Goal: Entertainment & Leisure: Browse casually

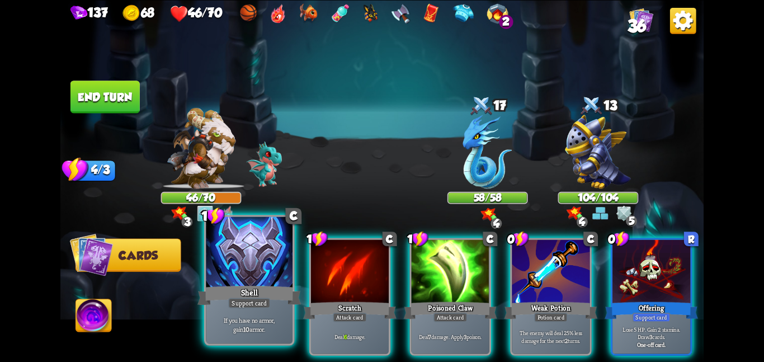
click at [267, 263] on div at bounding box center [249, 252] width 87 height 73
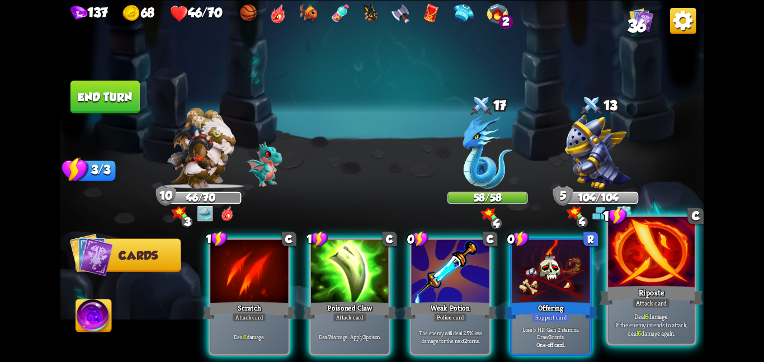
click at [615, 263] on div at bounding box center [651, 252] width 87 height 73
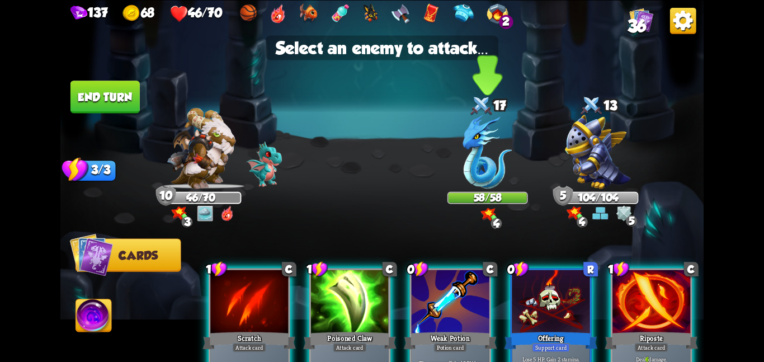
click at [509, 197] on div "58/58" at bounding box center [487, 197] width 78 height 10
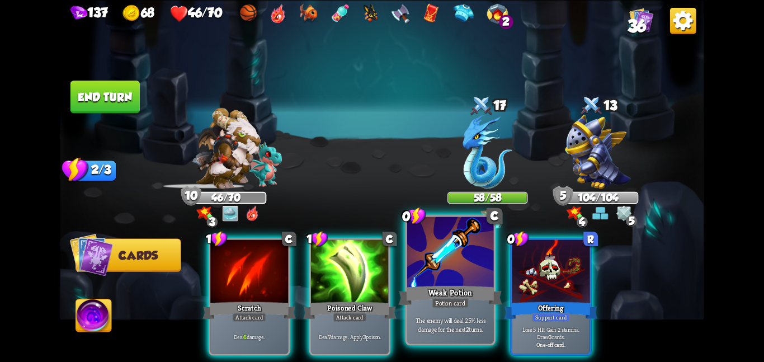
click at [461, 287] on div "Weak Potion" at bounding box center [449, 294] width 103 height 23
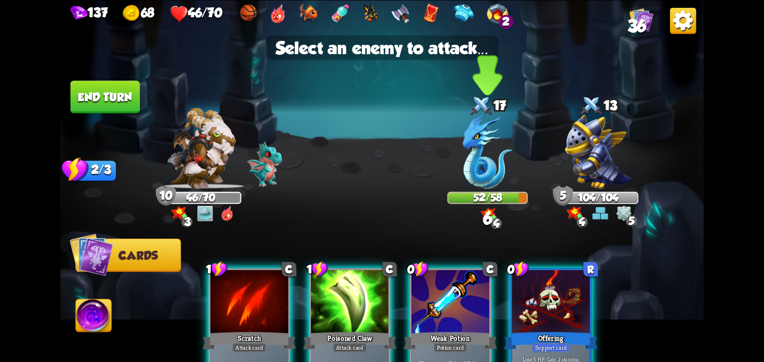
click at [484, 179] on img at bounding box center [487, 152] width 49 height 74
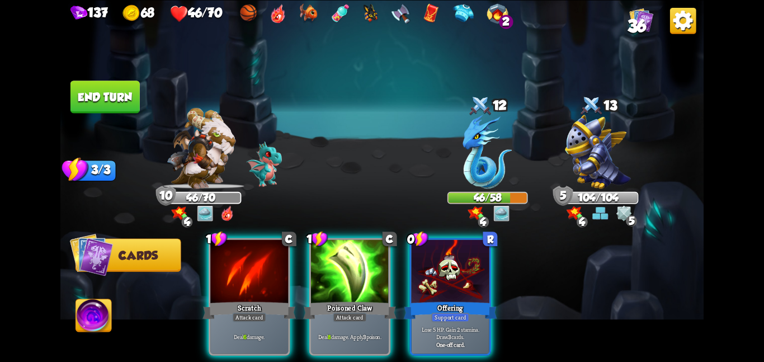
click at [89, 96] on button "End turn" at bounding box center [104, 97] width 69 height 32
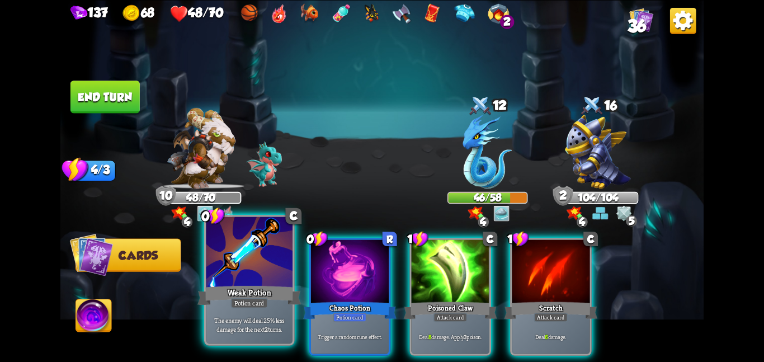
click at [249, 321] on p "The enemy will deal 25% less damage for the next 2 turns." at bounding box center [249, 324] width 82 height 17
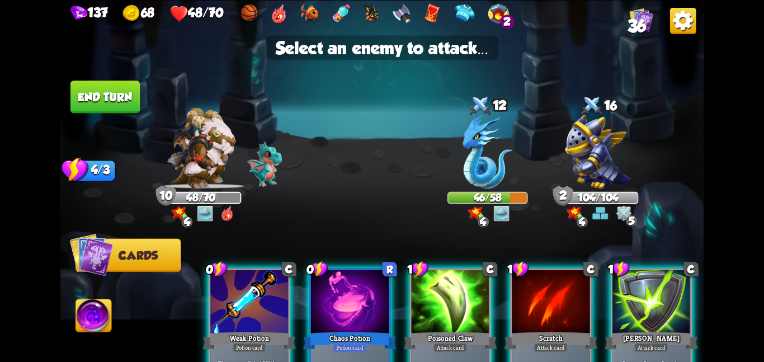
click at [249, 330] on div "Weak Potion" at bounding box center [248, 340] width 93 height 21
click at [249, 359] on p "The enemy will deal 25% less damage for the next 2 turns." at bounding box center [249, 366] width 74 height 15
click at [249, 321] on div at bounding box center [249, 301] width 78 height 65
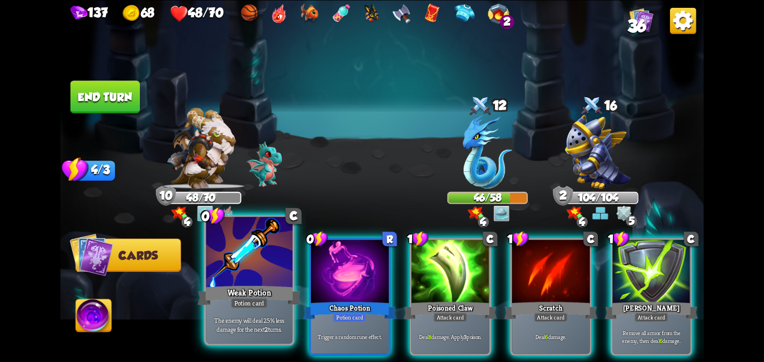
click at [249, 321] on p "The enemy will deal 25% less damage for the next 2 turns." at bounding box center [249, 324] width 82 height 17
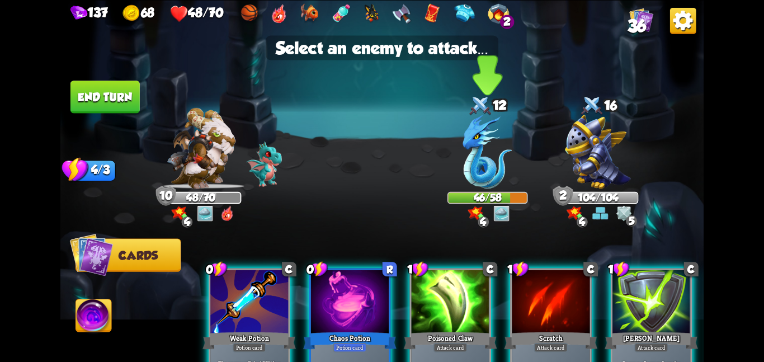
click at [474, 195] on div "46/58" at bounding box center [487, 197] width 78 height 10
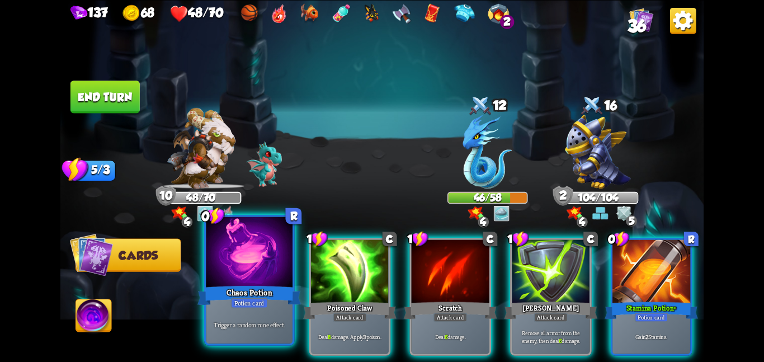
click at [244, 292] on div "Chaos Potion" at bounding box center [248, 294] width 103 height 23
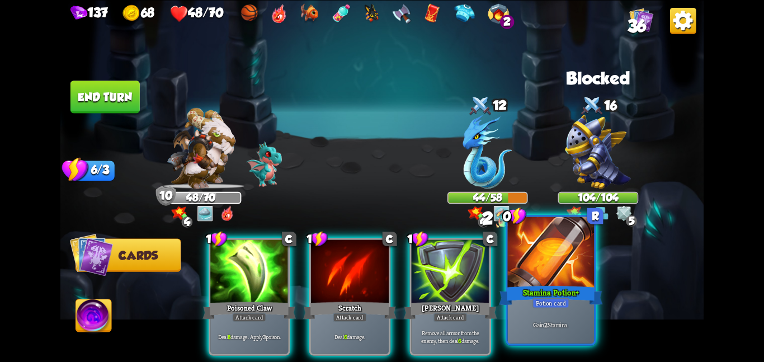
click at [558, 261] on div at bounding box center [551, 252] width 87 height 73
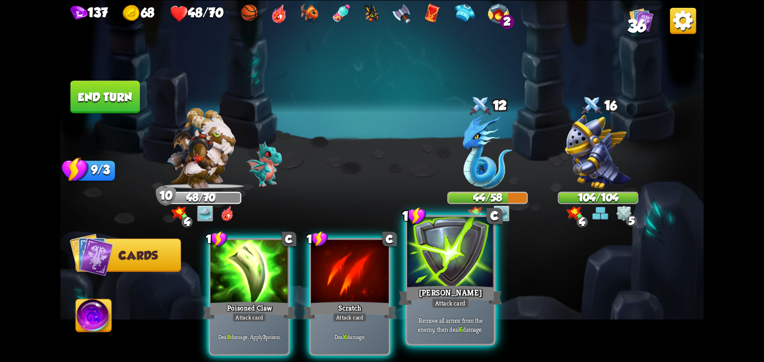
click at [434, 256] on div at bounding box center [450, 252] width 87 height 73
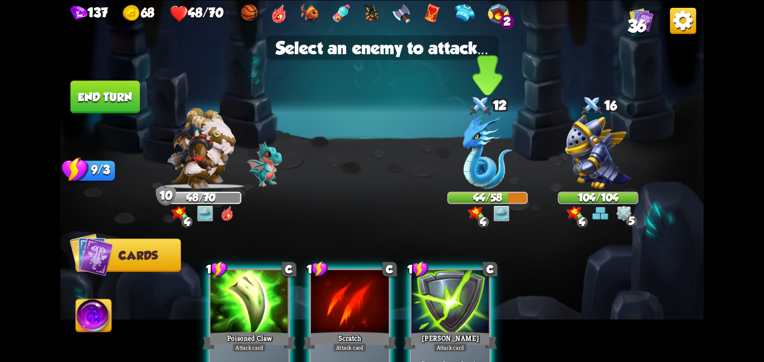
click at [482, 178] on img at bounding box center [487, 152] width 49 height 74
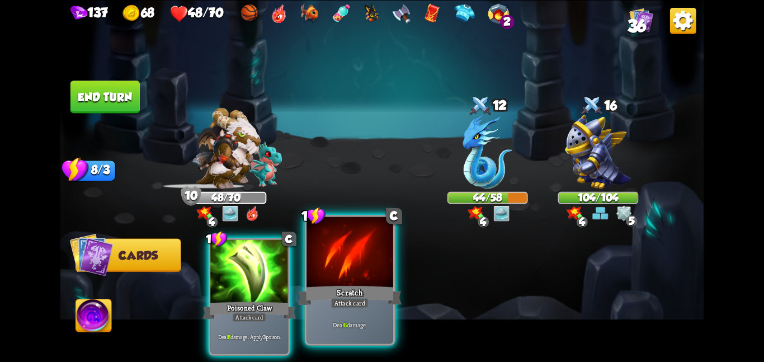
click at [382, 273] on div at bounding box center [349, 252] width 87 height 73
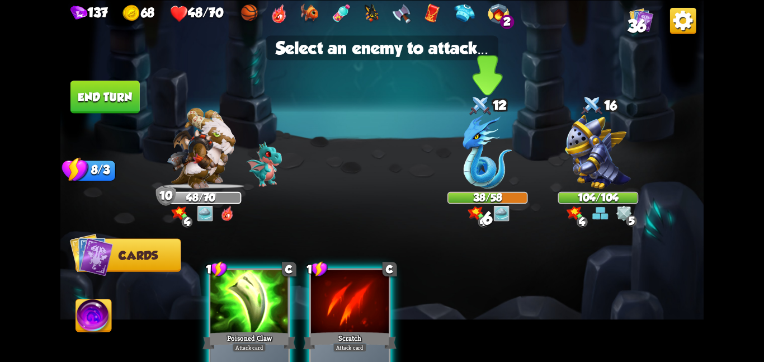
click at [497, 170] on img at bounding box center [487, 152] width 49 height 74
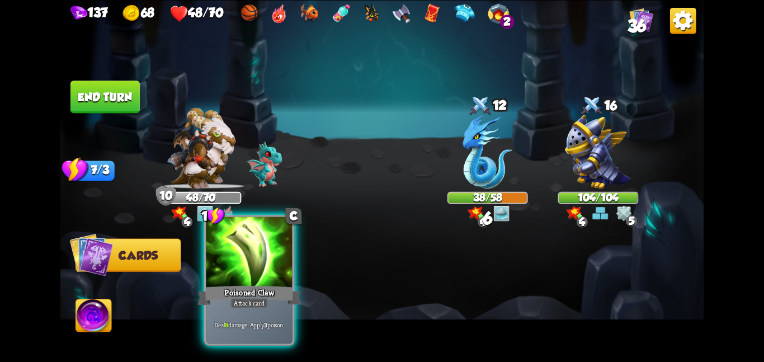
click at [255, 270] on div at bounding box center [249, 252] width 87 height 73
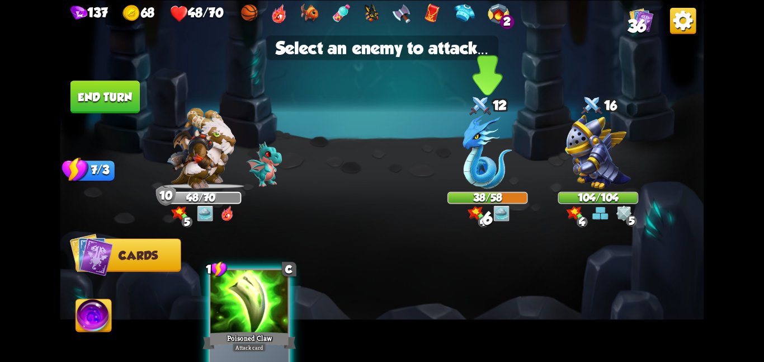
click at [480, 172] on img at bounding box center [487, 152] width 49 height 74
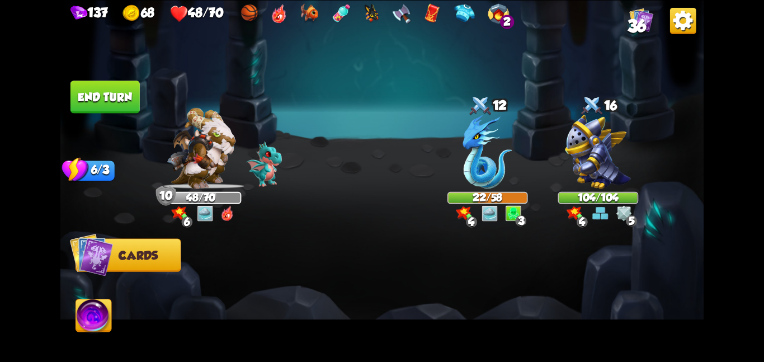
click at [113, 101] on button "End turn" at bounding box center [104, 97] width 69 height 32
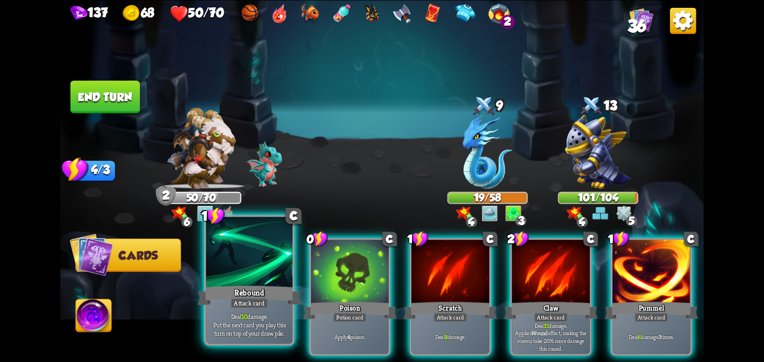
click at [247, 295] on div "Rebound" at bounding box center [248, 294] width 103 height 23
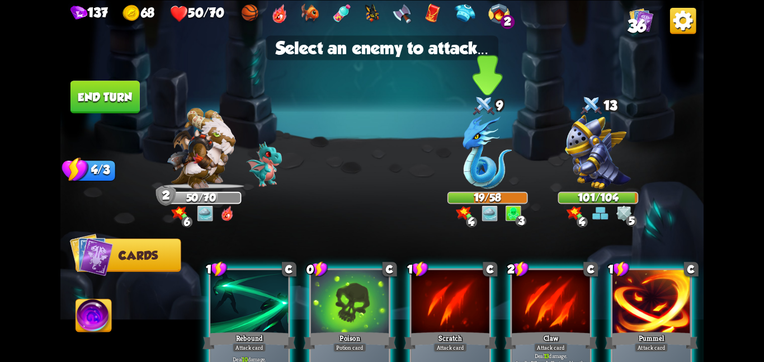
click at [473, 173] on img at bounding box center [487, 152] width 49 height 74
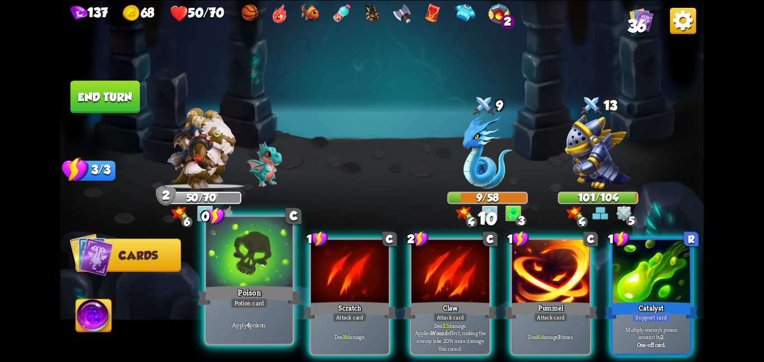
click at [271, 263] on div at bounding box center [249, 252] width 87 height 73
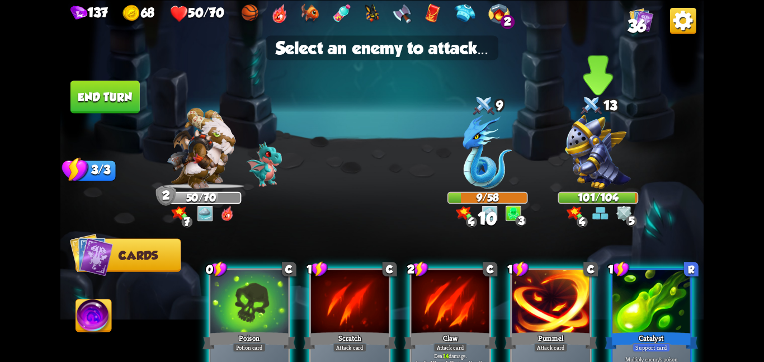
click at [570, 163] on img at bounding box center [598, 152] width 66 height 74
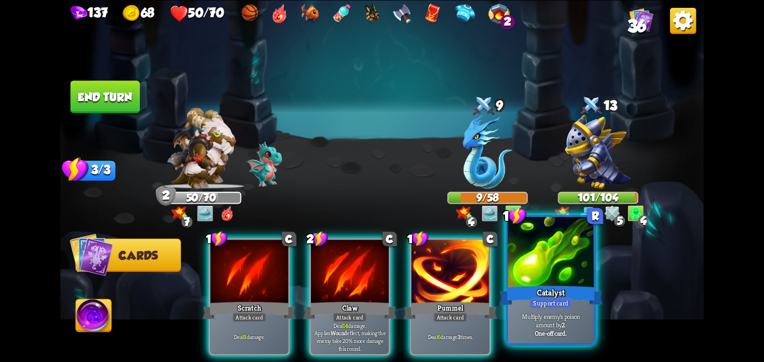
click at [574, 300] on div "Catalyst" at bounding box center [550, 294] width 103 height 23
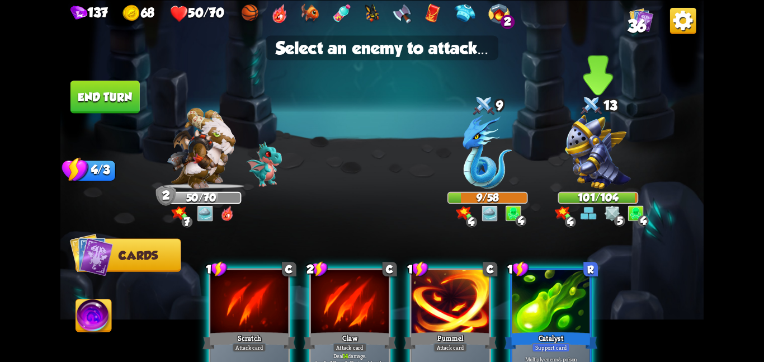
click at [604, 160] on img at bounding box center [598, 152] width 66 height 74
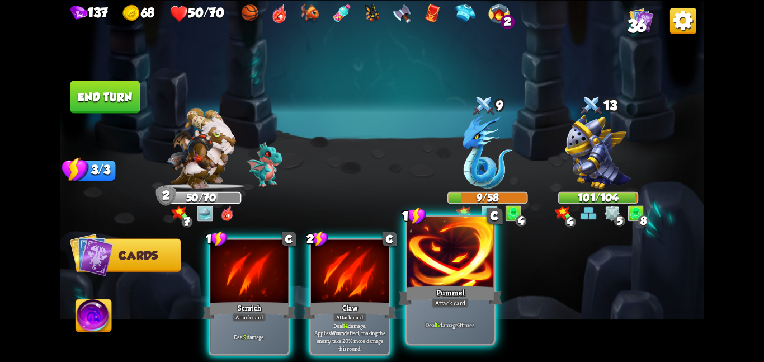
click at [433, 300] on div "Attack card" at bounding box center [450, 302] width 37 height 11
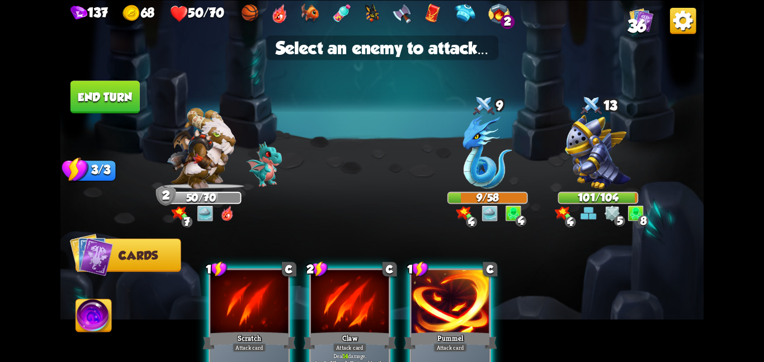
click at [433, 300] on div at bounding box center [450, 301] width 78 height 65
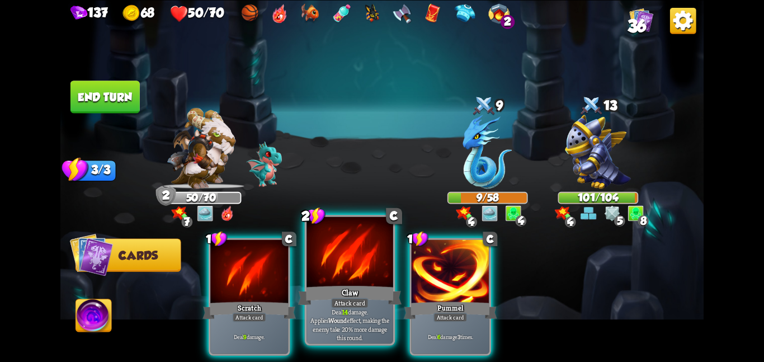
click at [363, 296] on div "Claw" at bounding box center [349, 294] width 103 height 23
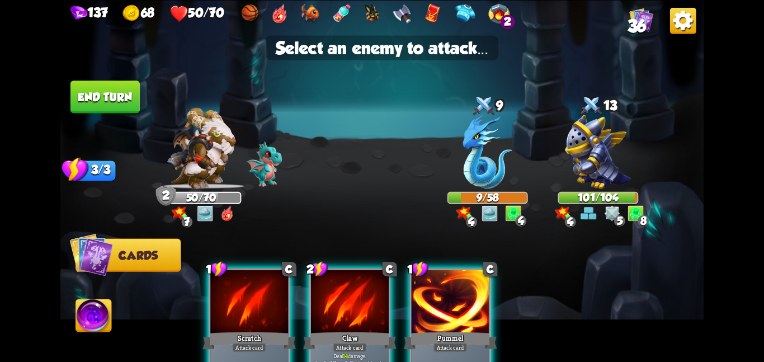
click at [359, 297] on div at bounding box center [350, 301] width 78 height 65
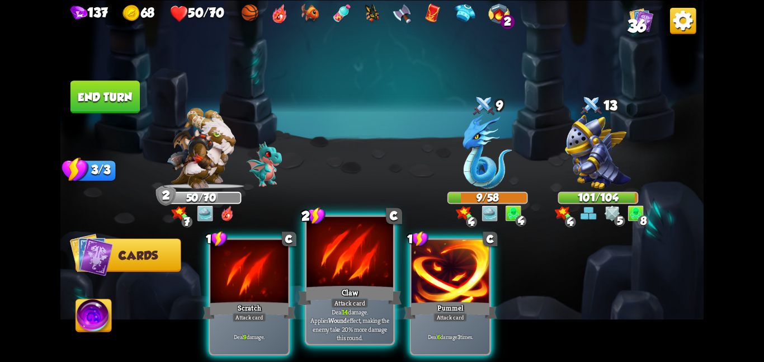
click at [359, 297] on div "Attack card" at bounding box center [349, 302] width 37 height 11
click at [359, 289] on div at bounding box center [349, 252] width 87 height 73
click at [359, 297] on div "Attack card" at bounding box center [349, 302] width 37 height 11
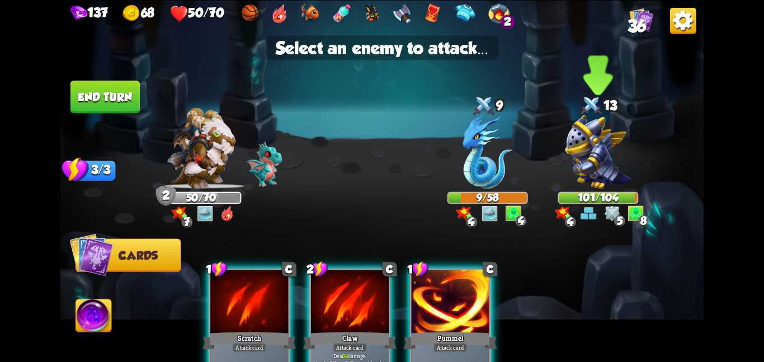
click at [564, 187] on div at bounding box center [598, 153] width 81 height 70
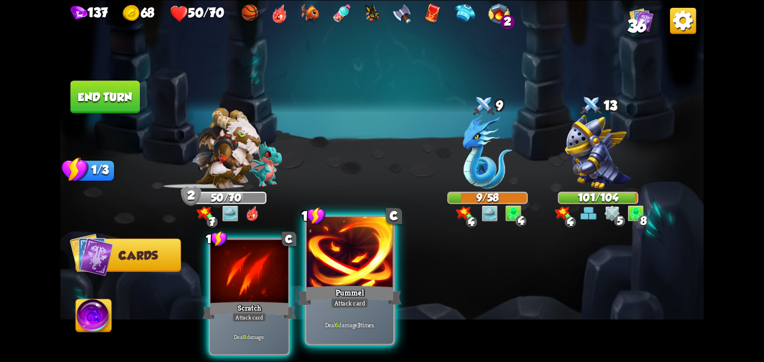
click at [359, 263] on div at bounding box center [349, 252] width 87 height 73
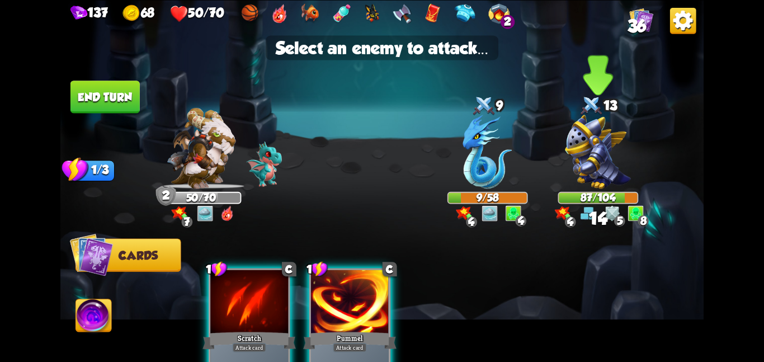
click at [608, 171] on img at bounding box center [598, 152] width 66 height 74
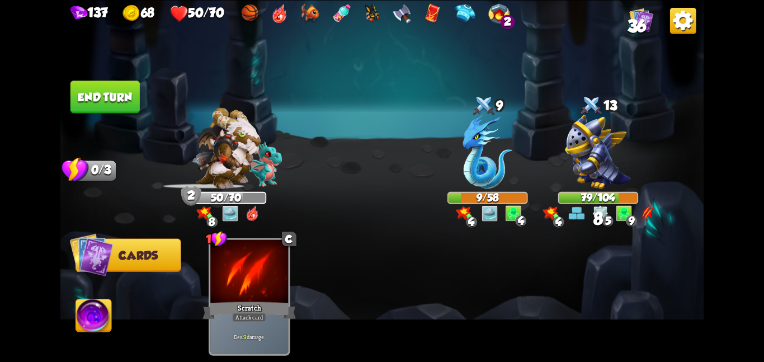
click at [111, 92] on button "End turn" at bounding box center [104, 97] width 69 height 32
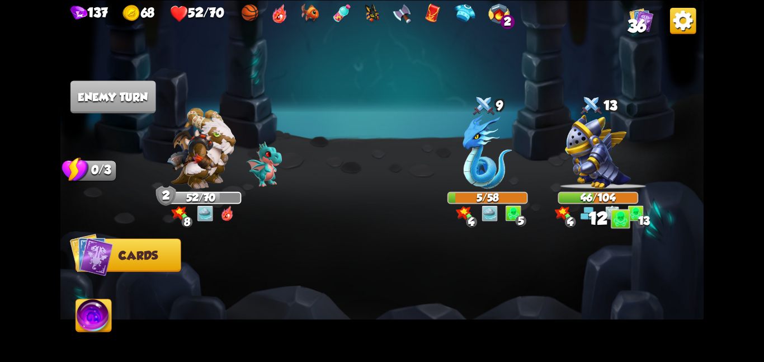
click at [91, 313] on img at bounding box center [94, 317] width 36 height 36
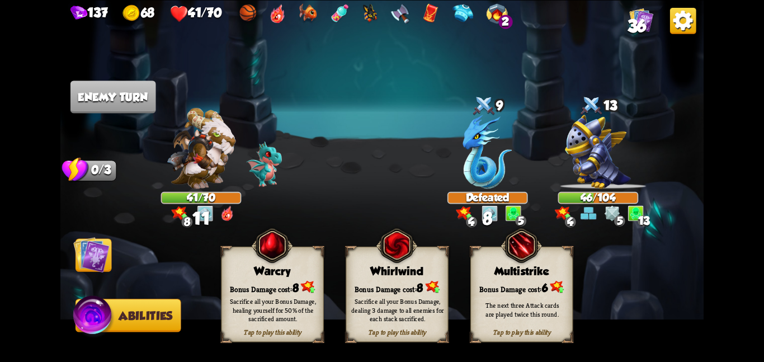
click at [95, 261] on img at bounding box center [91, 254] width 36 height 36
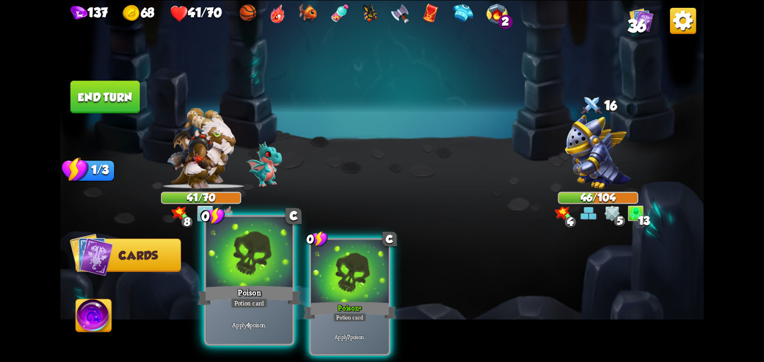
click at [299, 288] on div "Poison" at bounding box center [248, 294] width 103 height 23
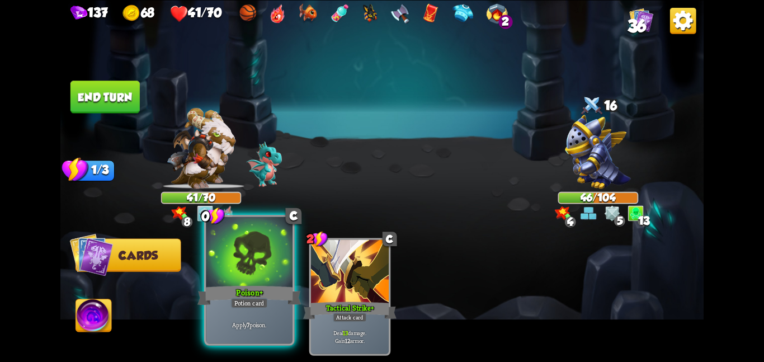
click at [299, 288] on div "Poison +" at bounding box center [248, 294] width 103 height 23
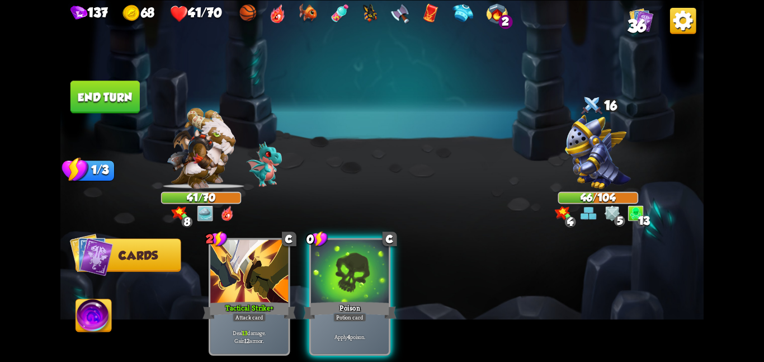
click at [299, 288] on div "2 C Tactical Strike + Attack card Deal 13 damage. Gain 12 armor. 0 C Poison Pot…" at bounding box center [446, 281] width 514 height 161
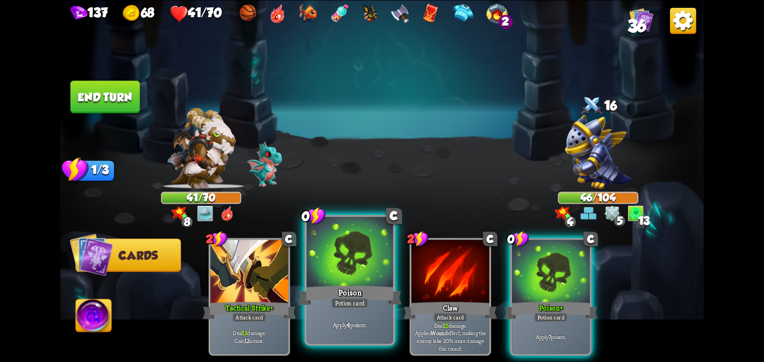
click at [339, 276] on div at bounding box center [349, 252] width 87 height 73
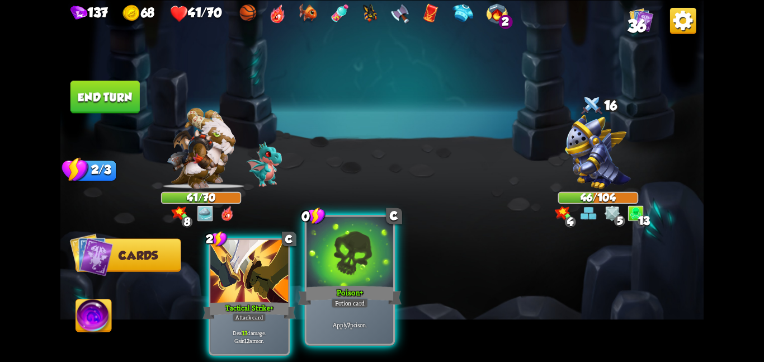
click at [385, 273] on div at bounding box center [349, 252] width 87 height 73
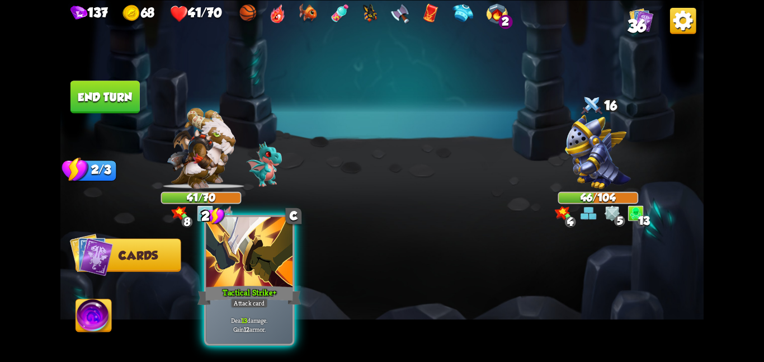
click at [259, 280] on div at bounding box center [249, 252] width 87 height 73
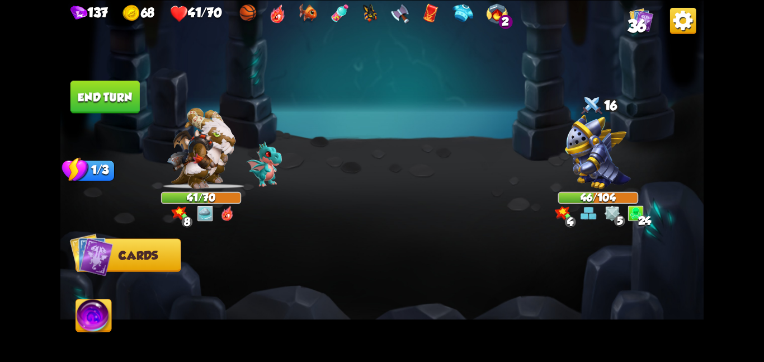
click at [92, 87] on button "End turn" at bounding box center [104, 97] width 69 height 32
